Goal: Find contact information: Find contact information

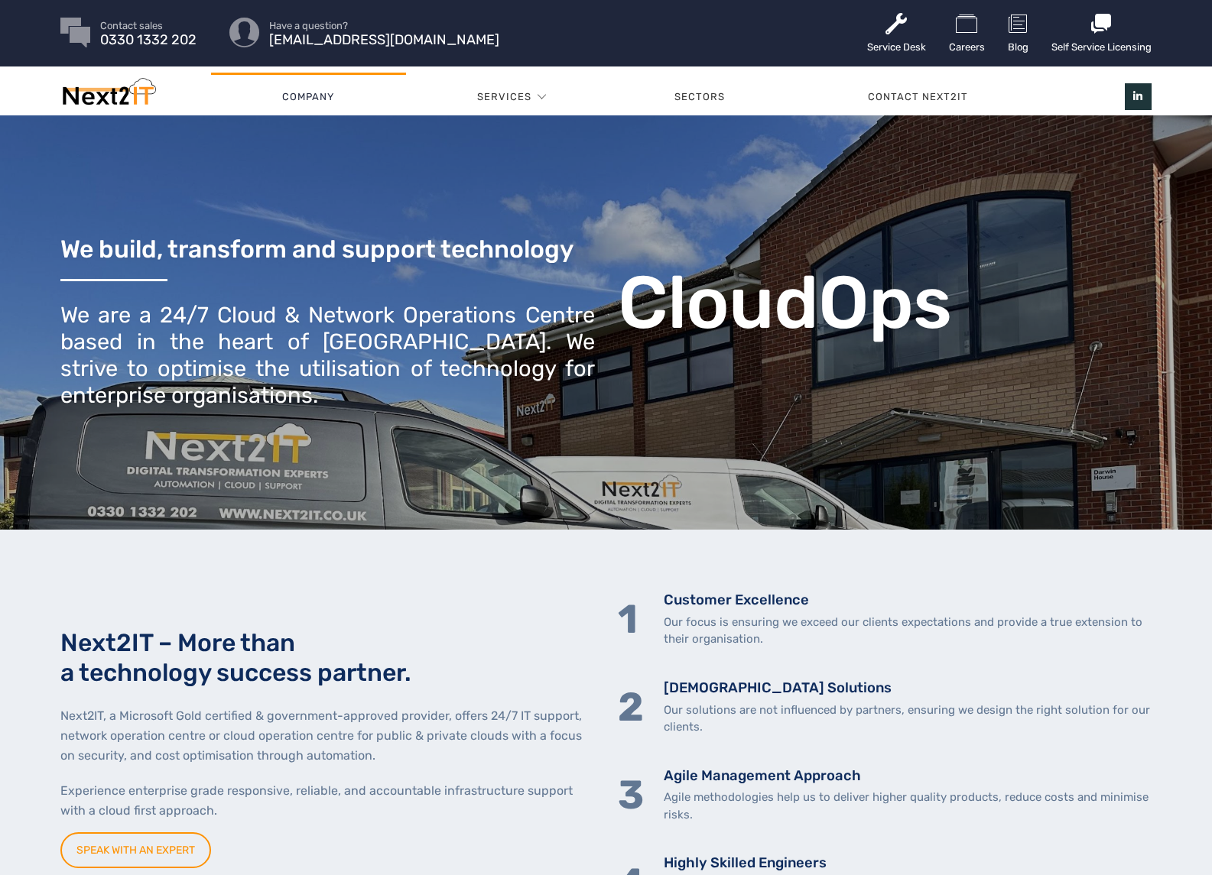
click at [313, 96] on link "Company" at bounding box center [308, 97] width 195 height 46
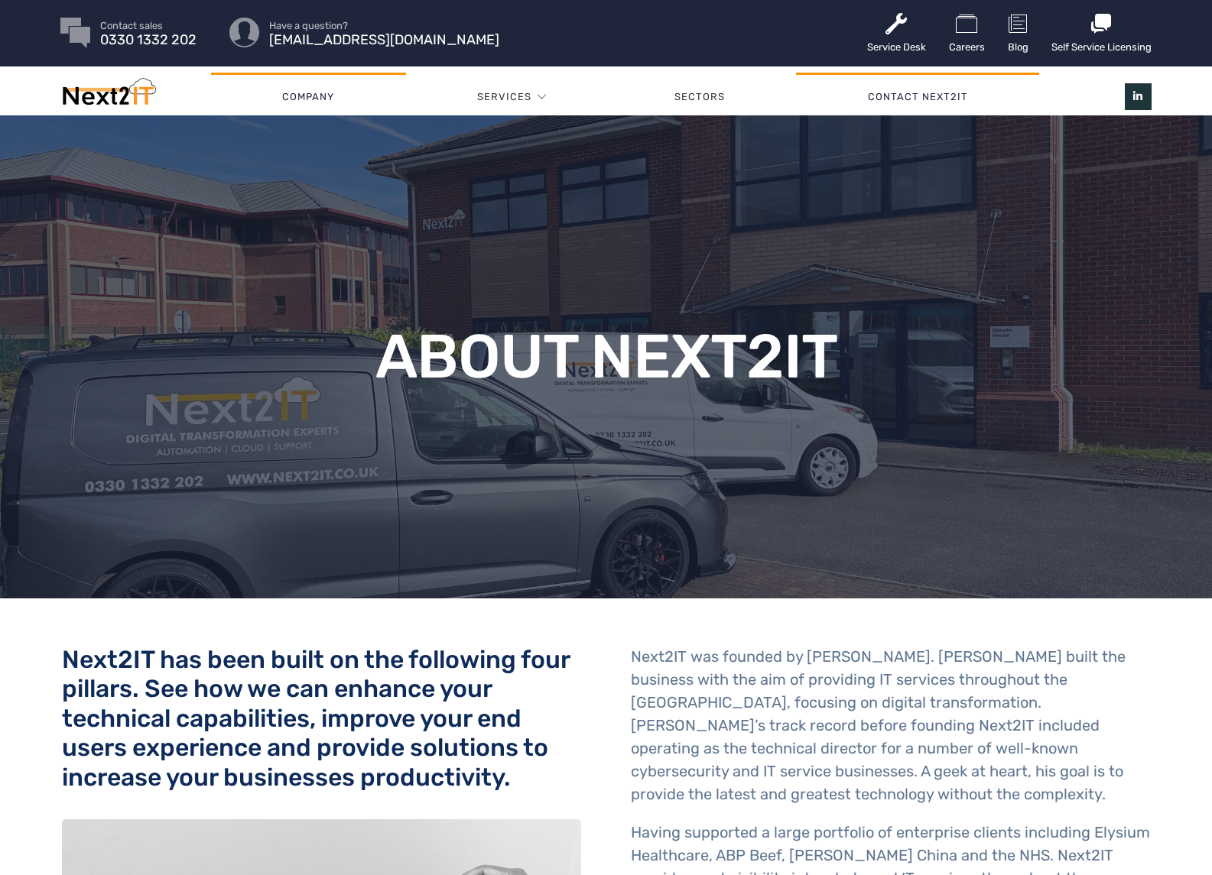
click at [887, 103] on link "Contact Next2IT" at bounding box center [917, 97] width 243 height 46
